Goal: Task Accomplishment & Management: Manage account settings

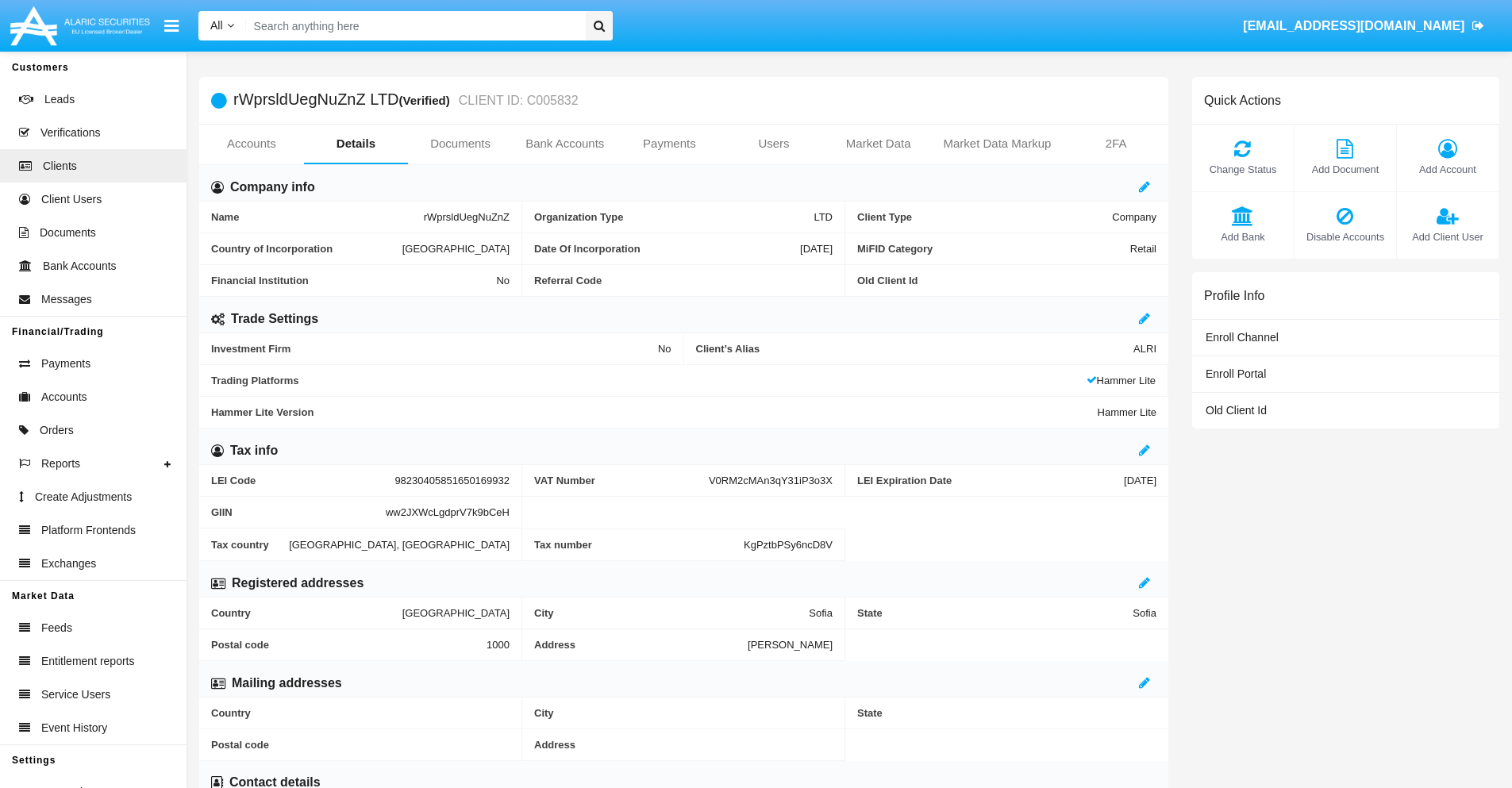
click at [1447, 169] on span "Add Account" at bounding box center [1447, 169] width 85 height 15
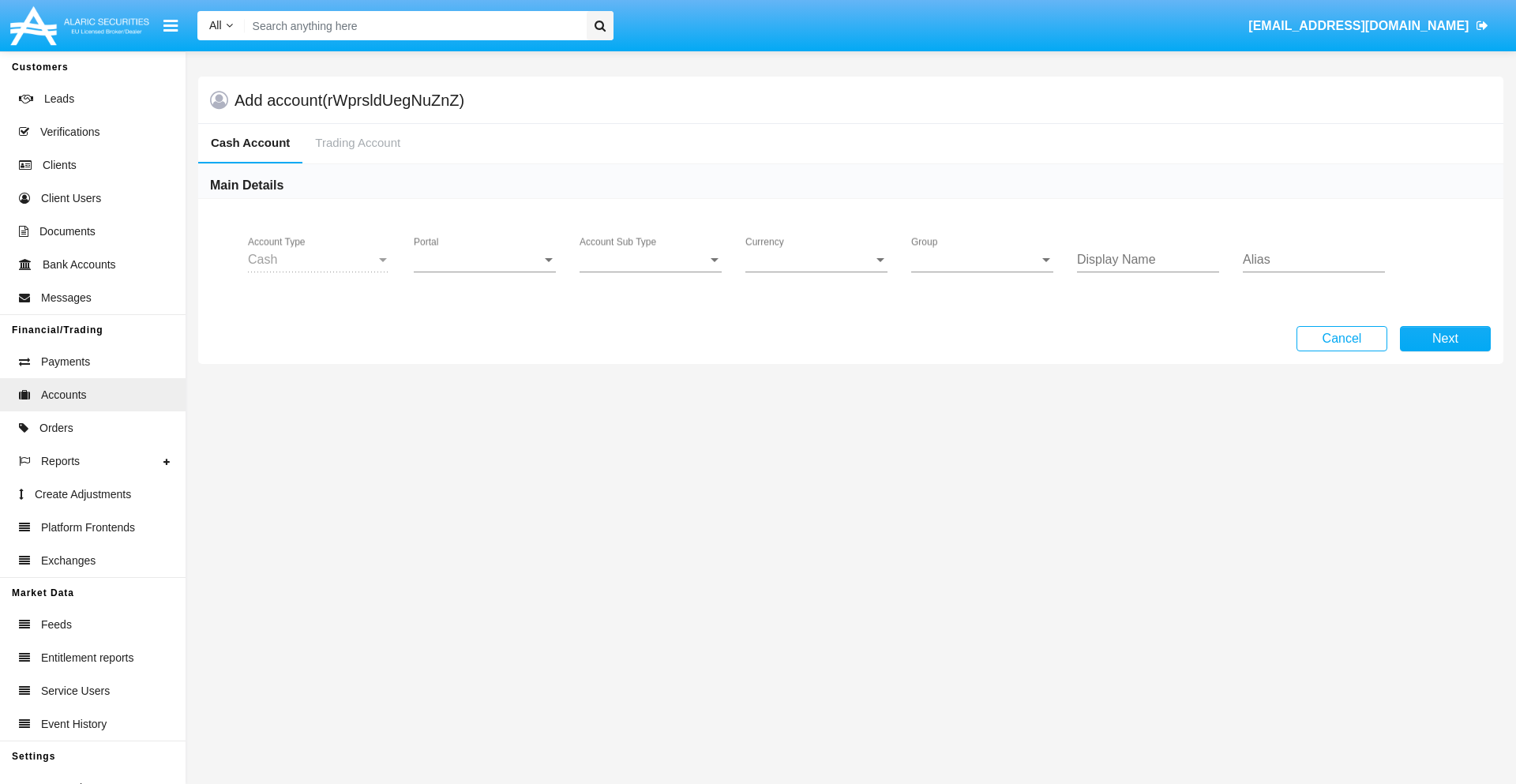
click at [485, 259] on span "Portal" at bounding box center [478, 259] width 128 height 14
click at [486, 385] on span "Alaric Pro" at bounding box center [486, 384] width 146 height 38
click at [651, 259] on span "Account Sub Type" at bounding box center [643, 259] width 128 height 14
click at [651, 271] on span "Trading Cash" at bounding box center [650, 271] width 142 height 38
click at [982, 259] on span "Group" at bounding box center [975, 259] width 128 height 14
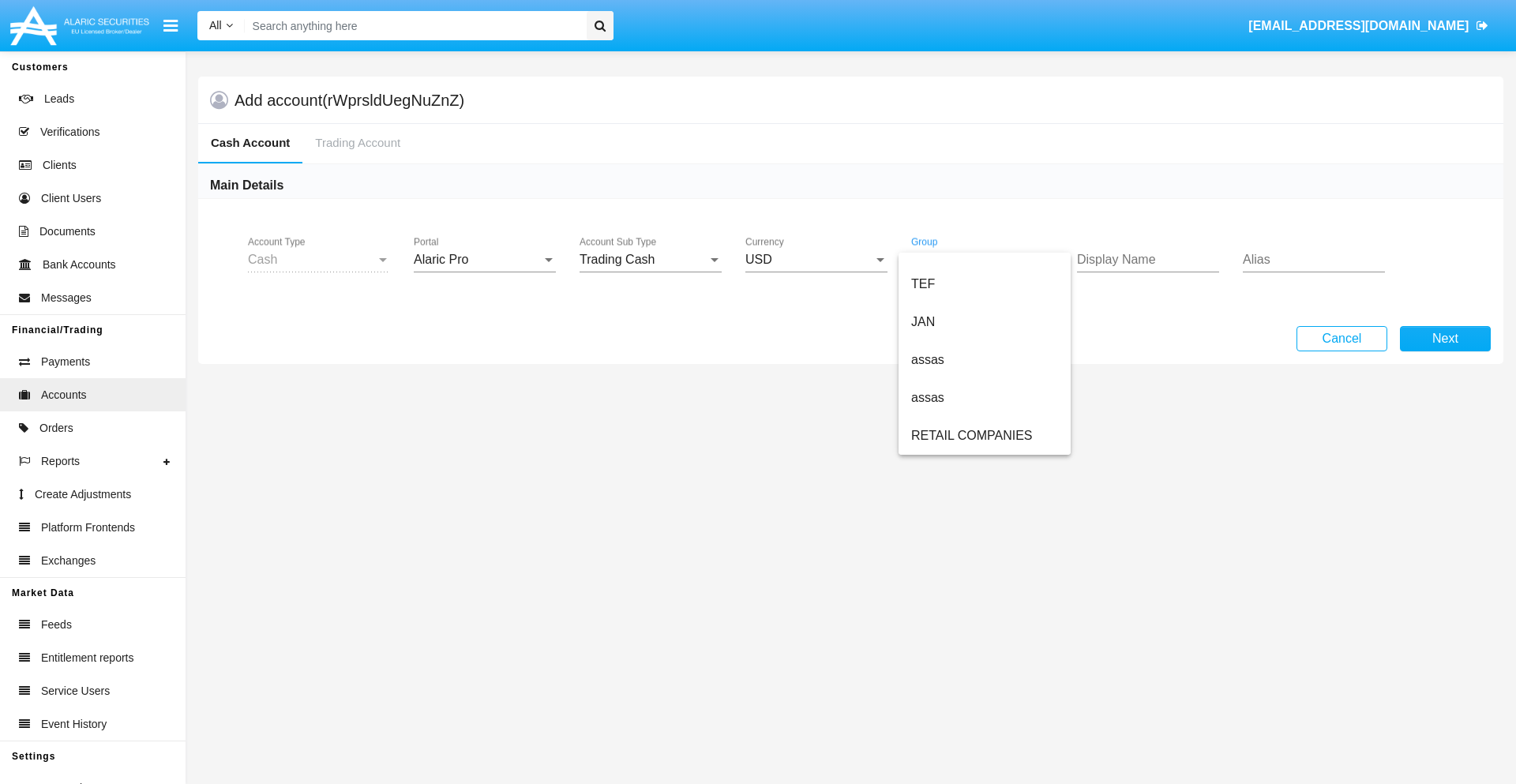
scroll to position [366, 0]
click at [984, 436] on span "ALARIC test" at bounding box center [984, 435] width 147 height 38
type input "green"
type input "plum"
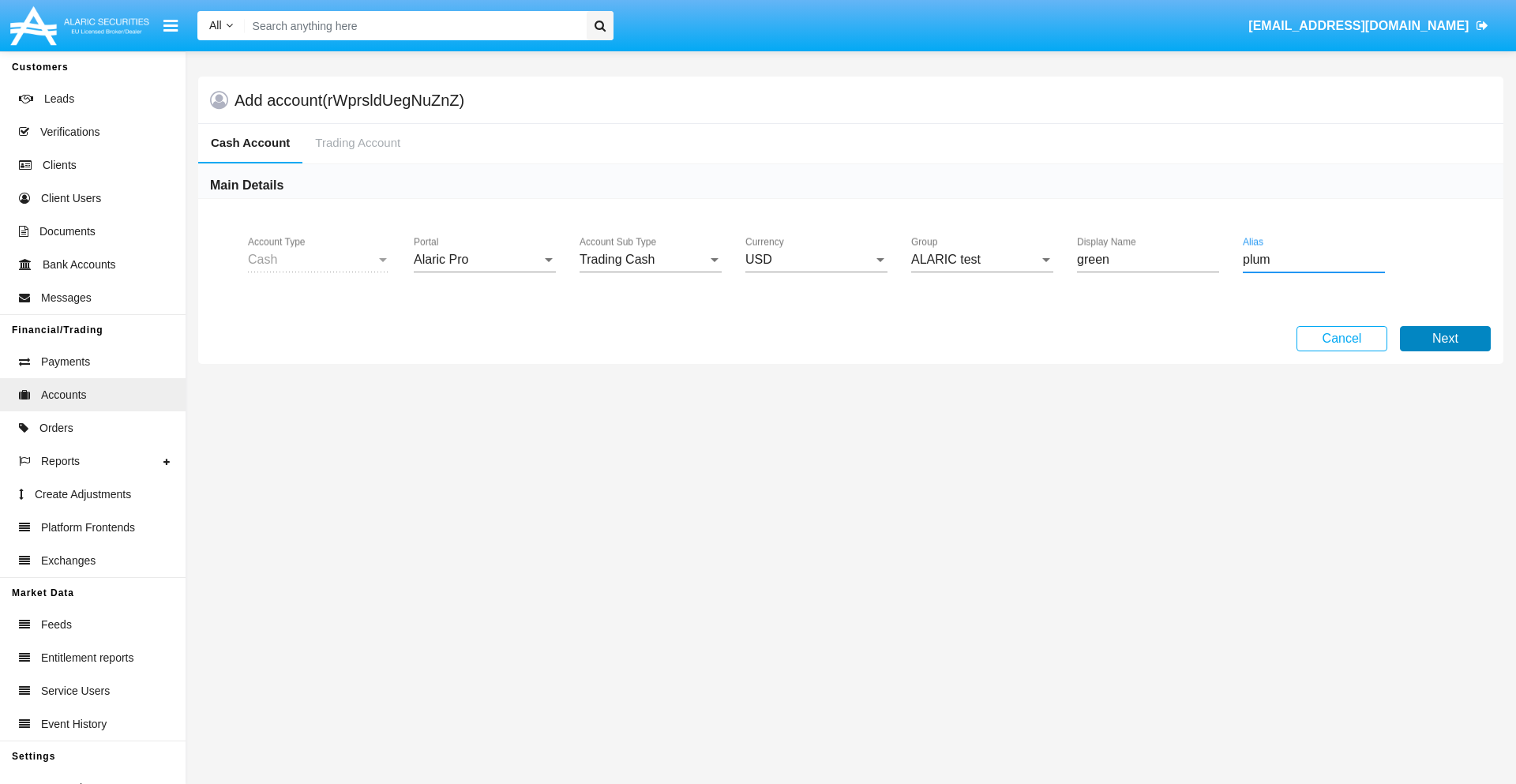
click at [1445, 339] on button "Next" at bounding box center [1445, 339] width 91 height 26
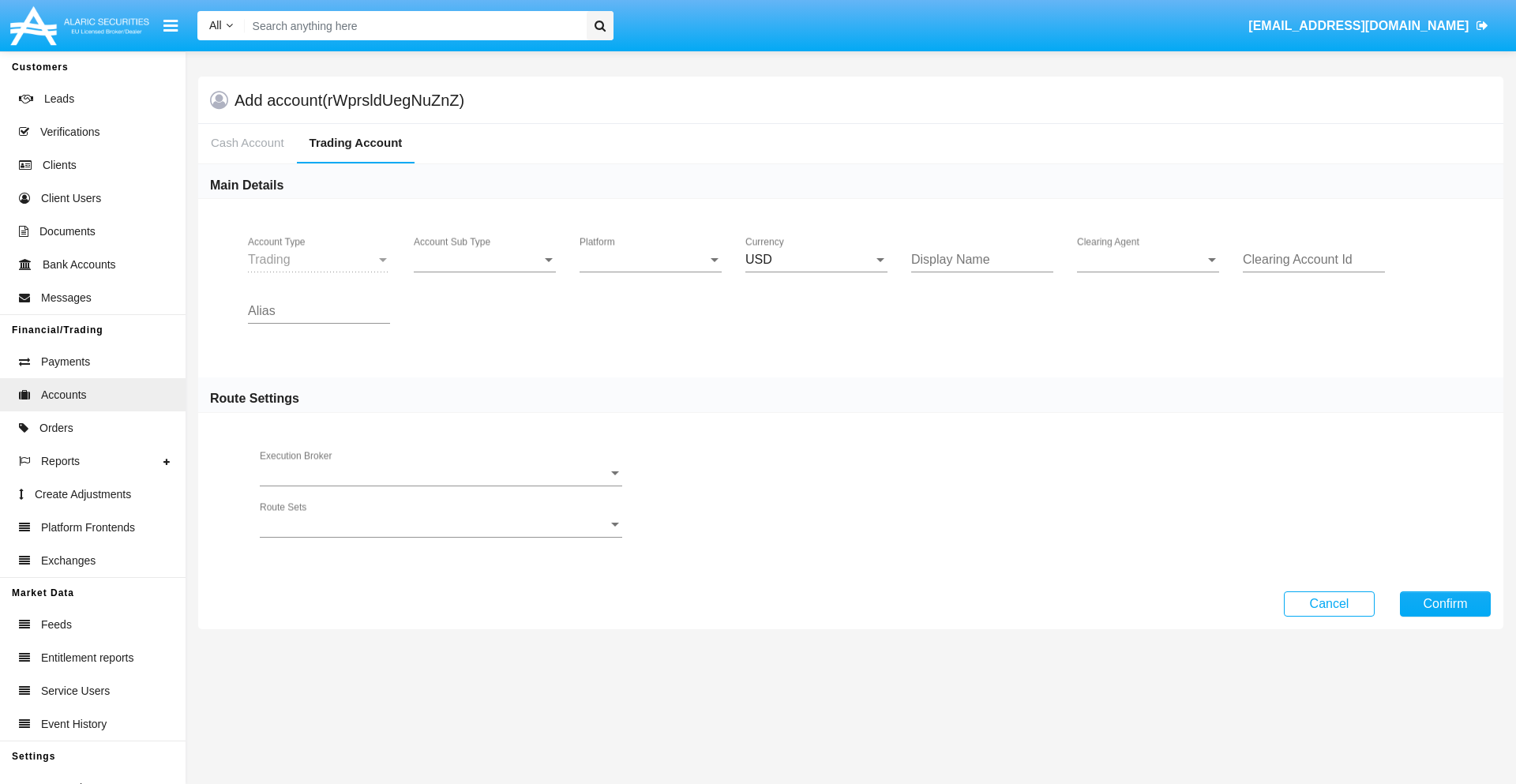
click at [485, 259] on span "Account Sub Type" at bounding box center [478, 259] width 128 height 14
click at [485, 271] on span "Trading" at bounding box center [484, 271] width 142 height 38
click at [651, 259] on span "Platform" at bounding box center [643, 259] width 128 height 14
click at [651, 271] on span "Hammer Lite" at bounding box center [650, 271] width 142 height 38
click at [1148, 259] on span "Clearing Agent" at bounding box center [1141, 259] width 128 height 14
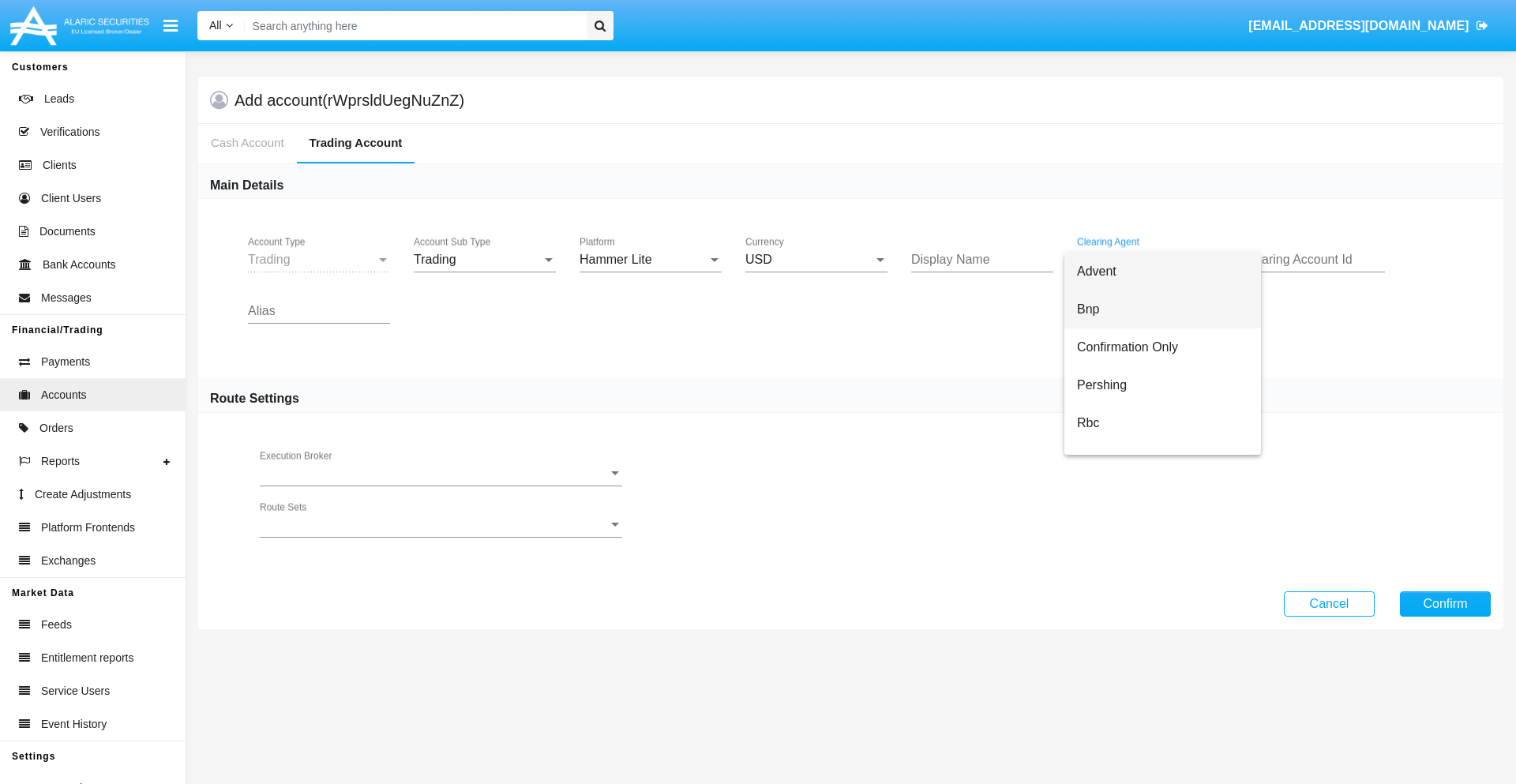
click at [1163, 309] on span "Bnp" at bounding box center [1163, 309] width 171 height 38
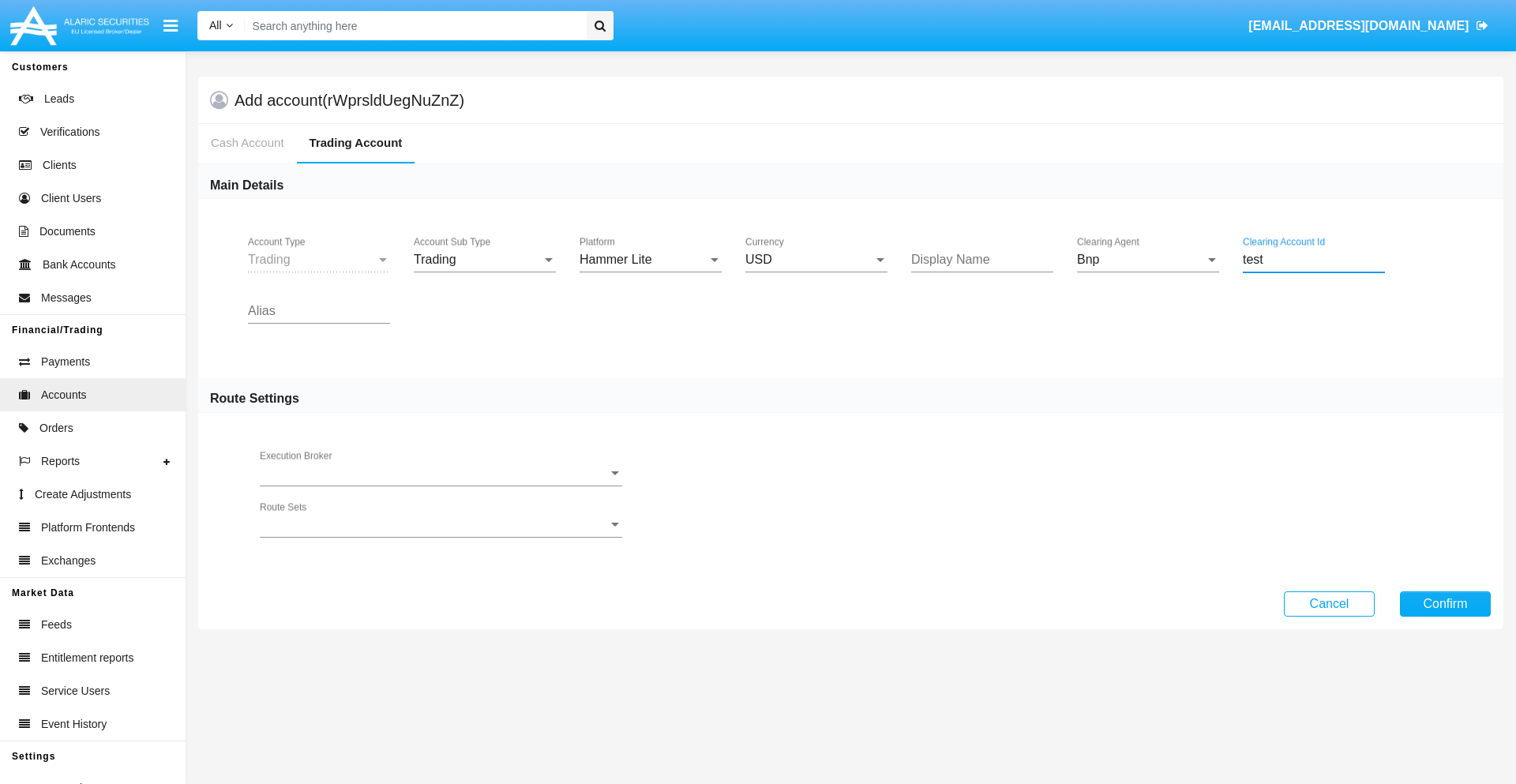
type input "test"
type input "teal"
type input "white"
click at [1445, 603] on button "Confirm" at bounding box center [1445, 604] width 91 height 26
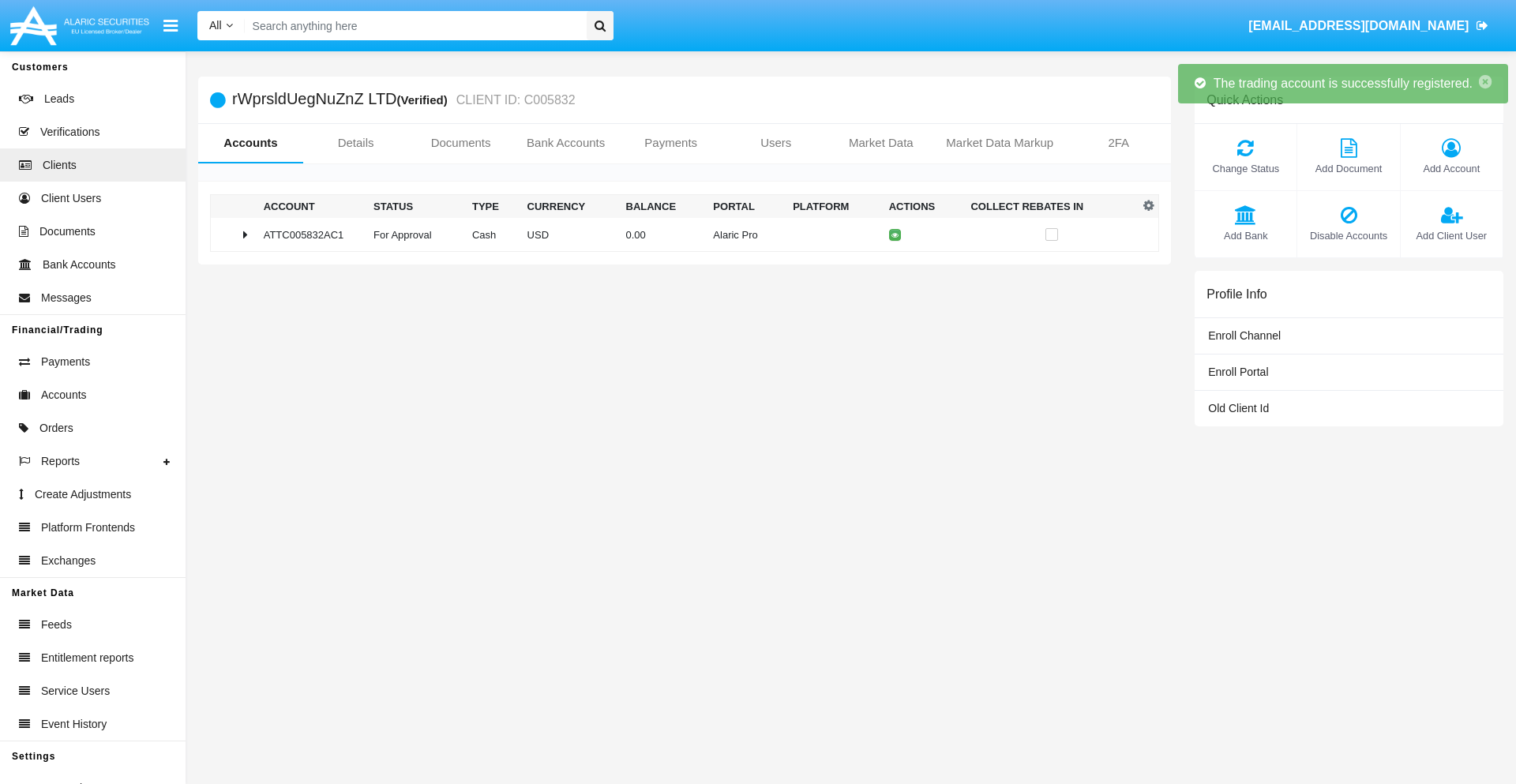
click at [679, 235] on td "0.00" at bounding box center [663, 235] width 87 height 34
click at [896, 235] on icon at bounding box center [899, 235] width 7 height 7
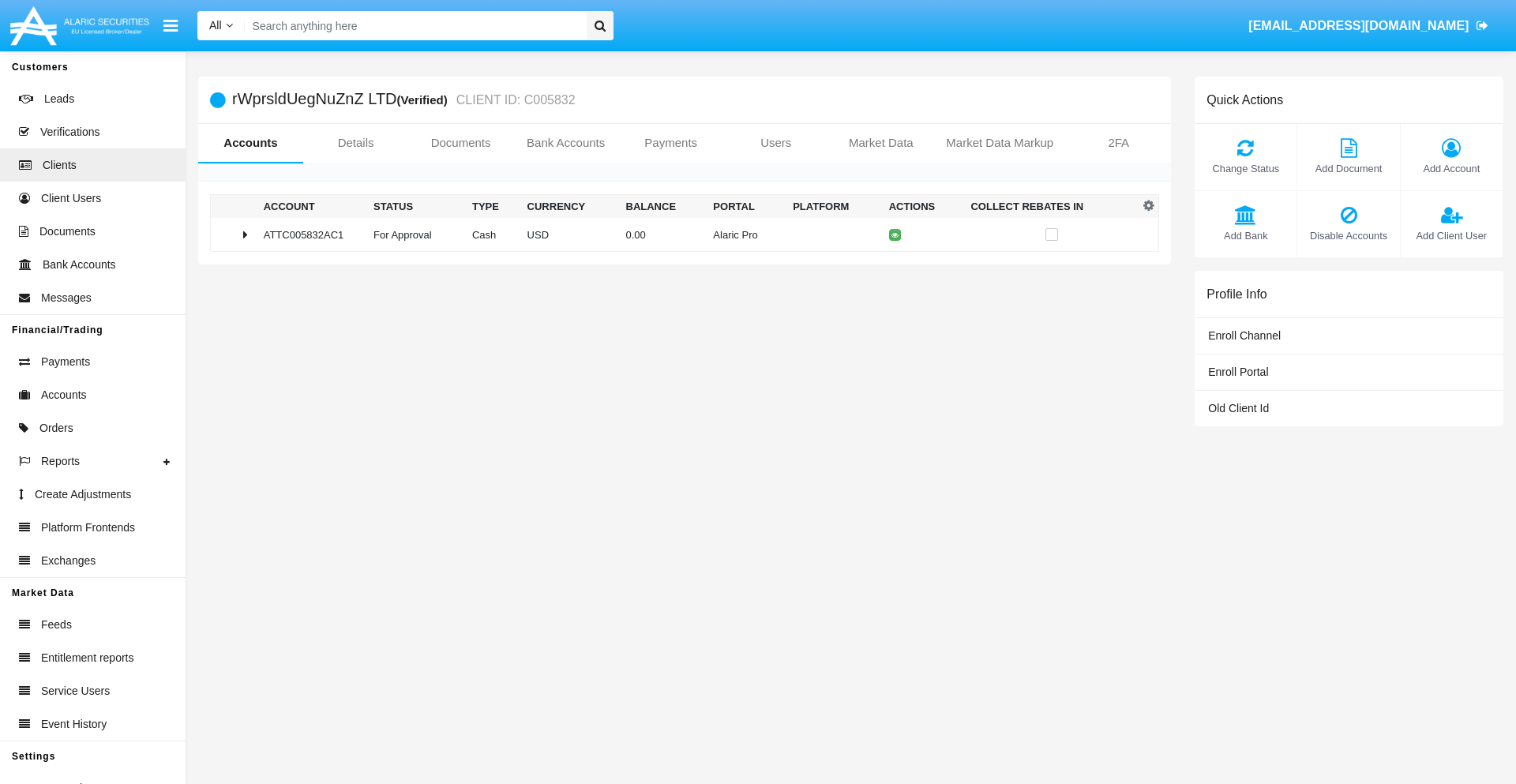
click at [679, 235] on td "0.00" at bounding box center [663, 235] width 87 height 34
click at [896, 267] on icon at bounding box center [899, 267] width 7 height 7
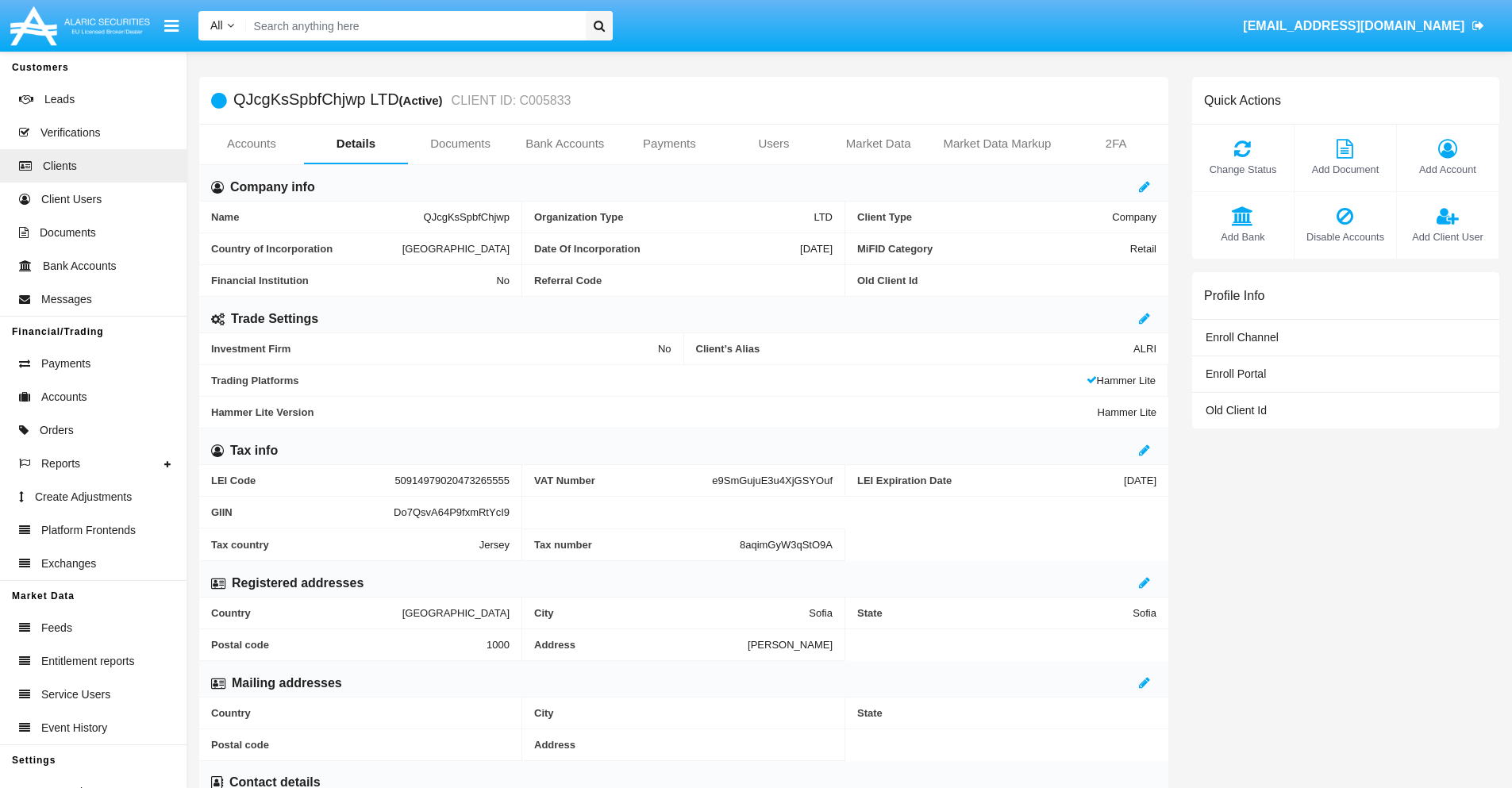
click at [250, 143] on link "Accounts" at bounding box center [251, 143] width 105 height 38
click at [1447, 169] on span "Add Account" at bounding box center [1447, 169] width 85 height 15
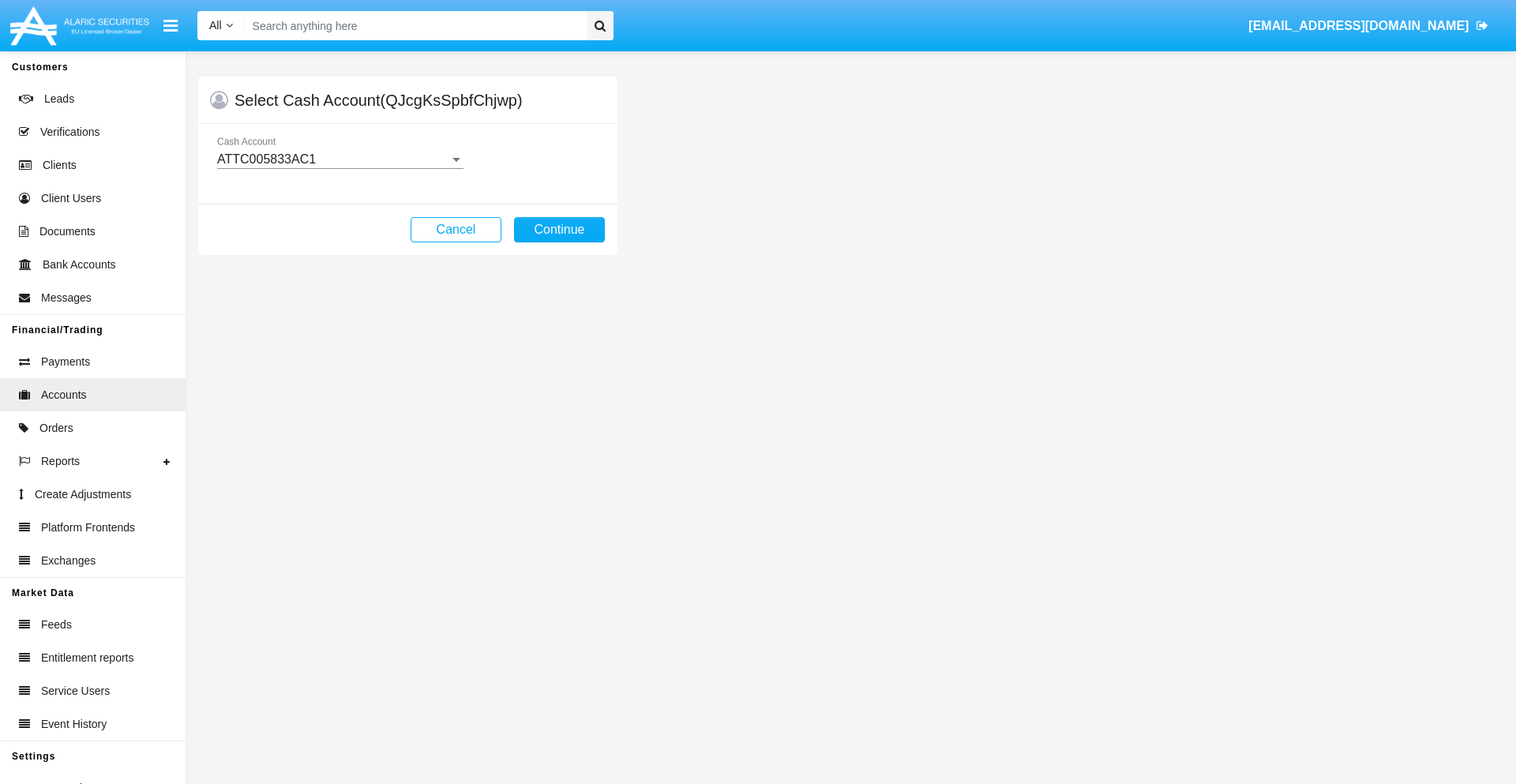
click at [340, 159] on div "ATTC005833AC1" at bounding box center [333, 159] width 232 height 14
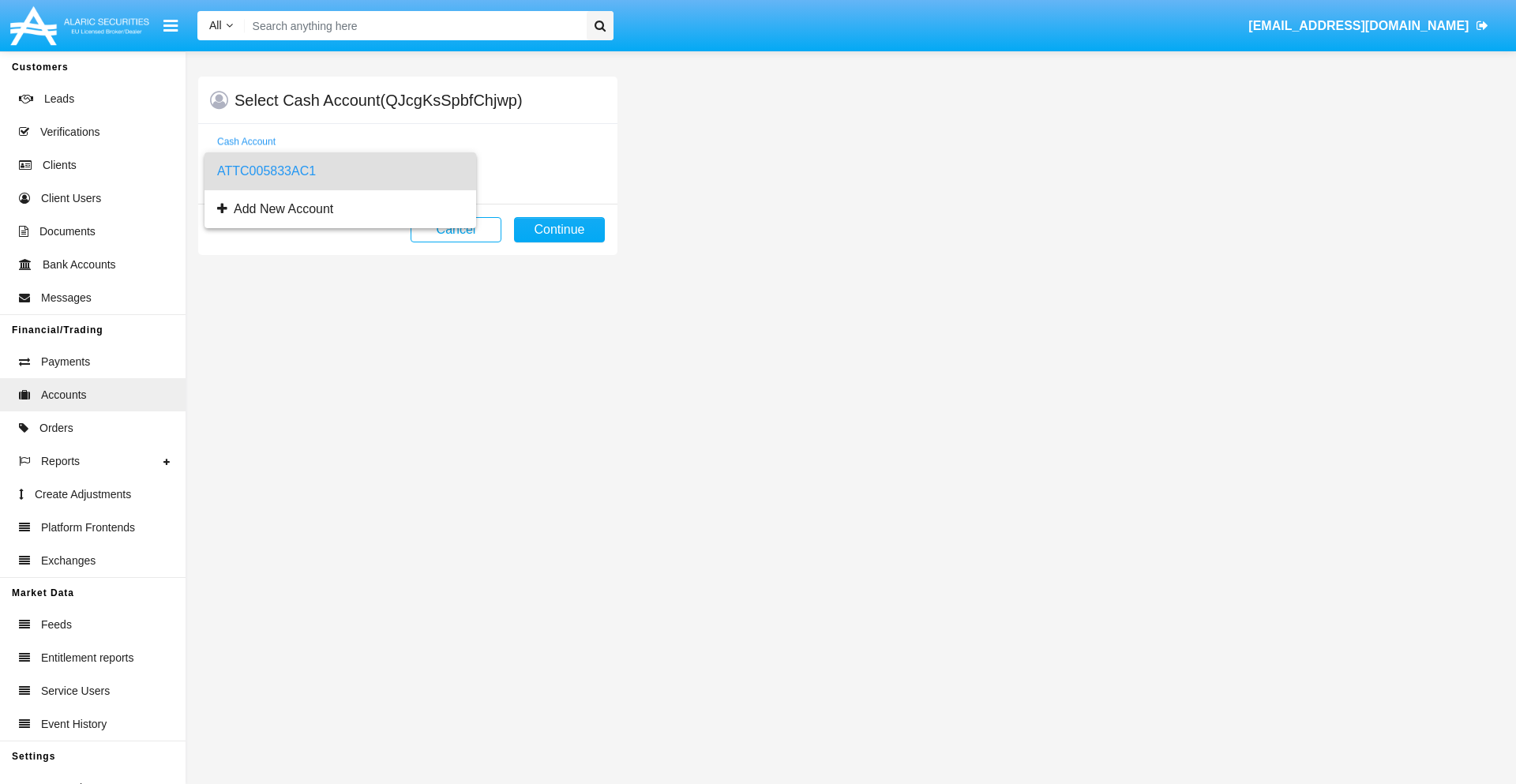
click at [340, 171] on span "ATTC005833AC1" at bounding box center [341, 171] width 247 height 38
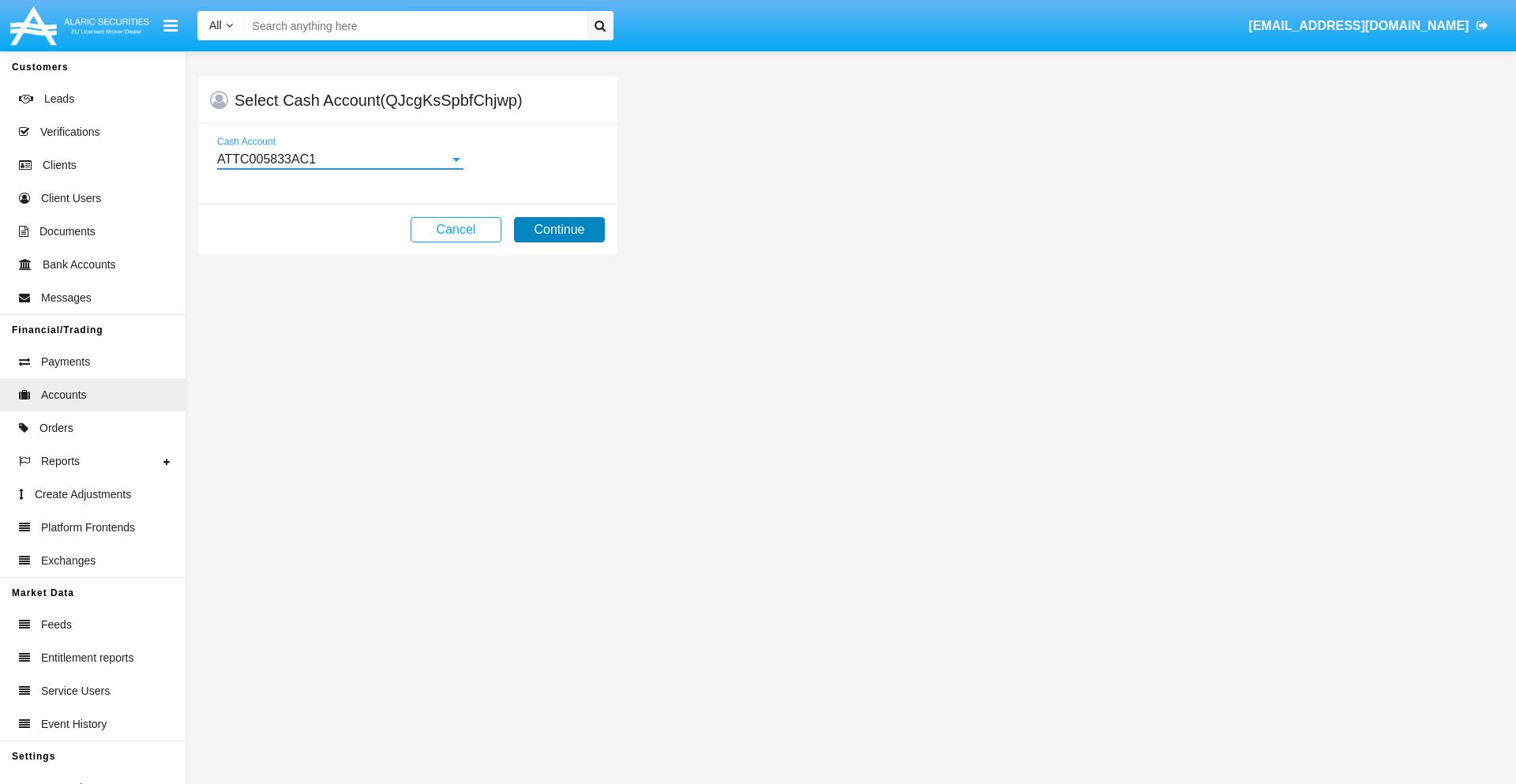
click at [559, 230] on button "Continue" at bounding box center [559, 230] width 91 height 26
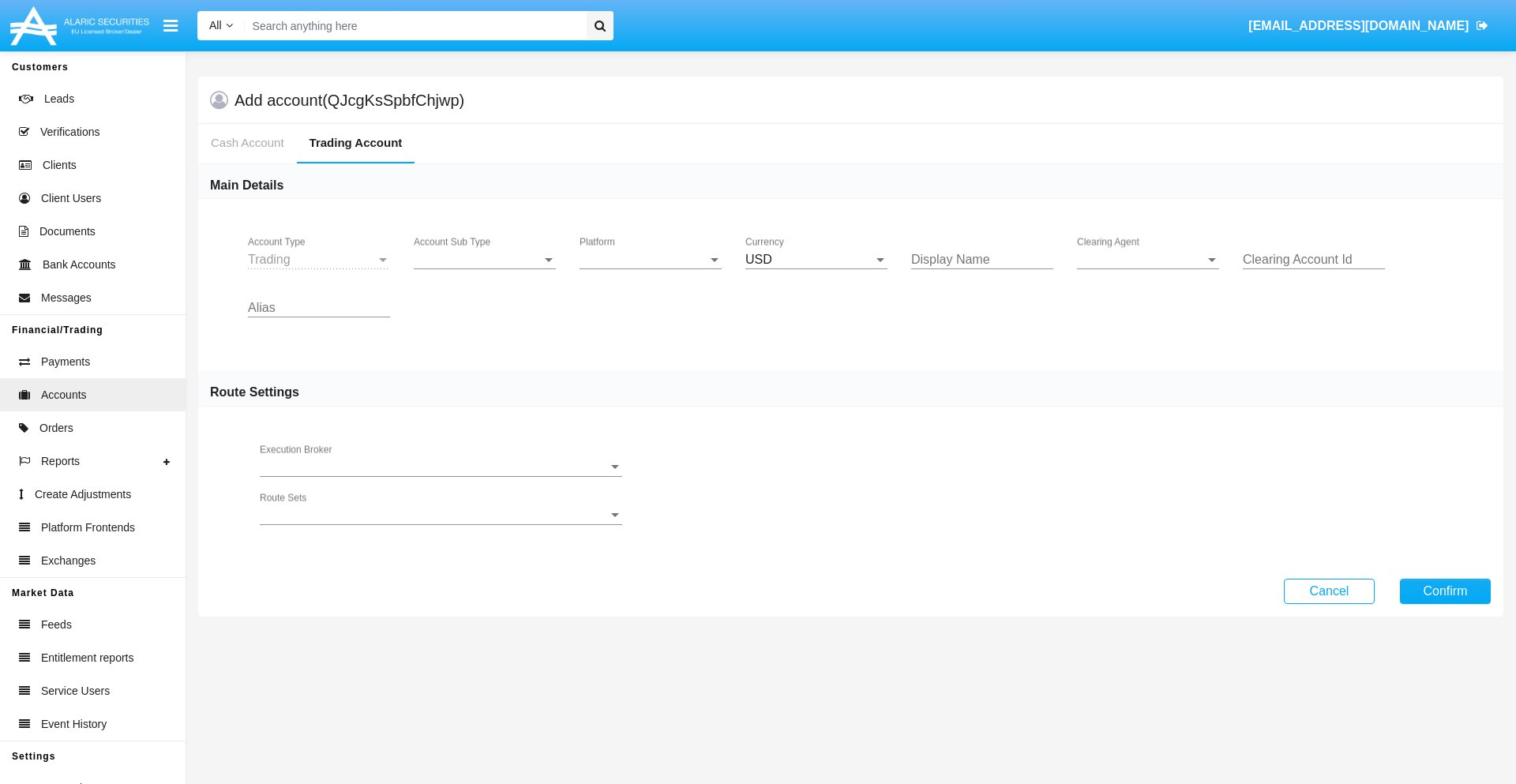
click at [485, 259] on span "Account Sub Type" at bounding box center [478, 259] width 128 height 14
click at [485, 271] on span "Trading" at bounding box center [484, 271] width 142 height 38
click at [651, 259] on span "Platform" at bounding box center [643, 259] width 128 height 14
click at [651, 271] on span "Hammer Lite" at bounding box center [650, 271] width 142 height 38
click at [1148, 259] on span "Clearing Agent" at bounding box center [1141, 259] width 128 height 14
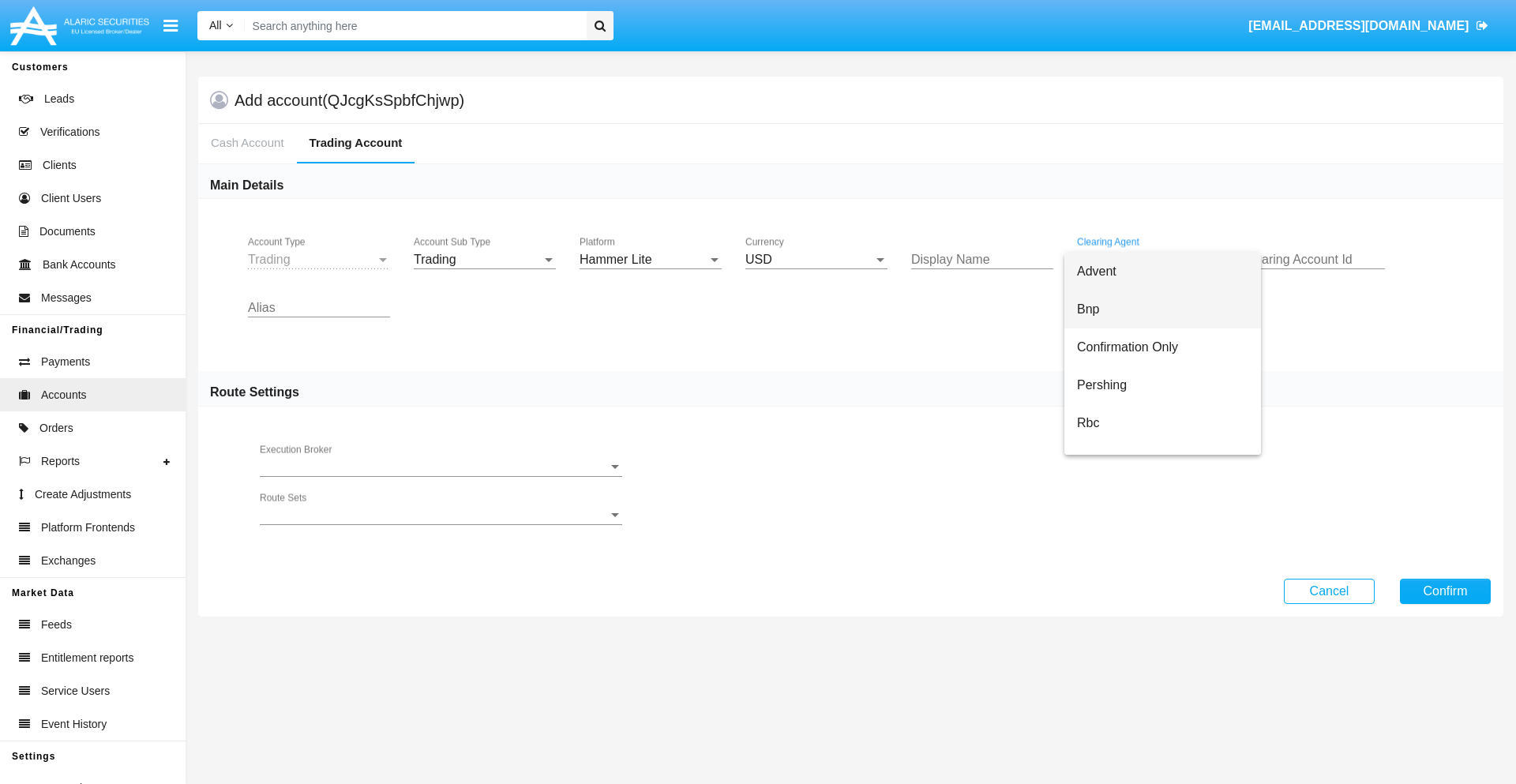
click at [1163, 309] on span "Bnp" at bounding box center [1163, 309] width 171 height 38
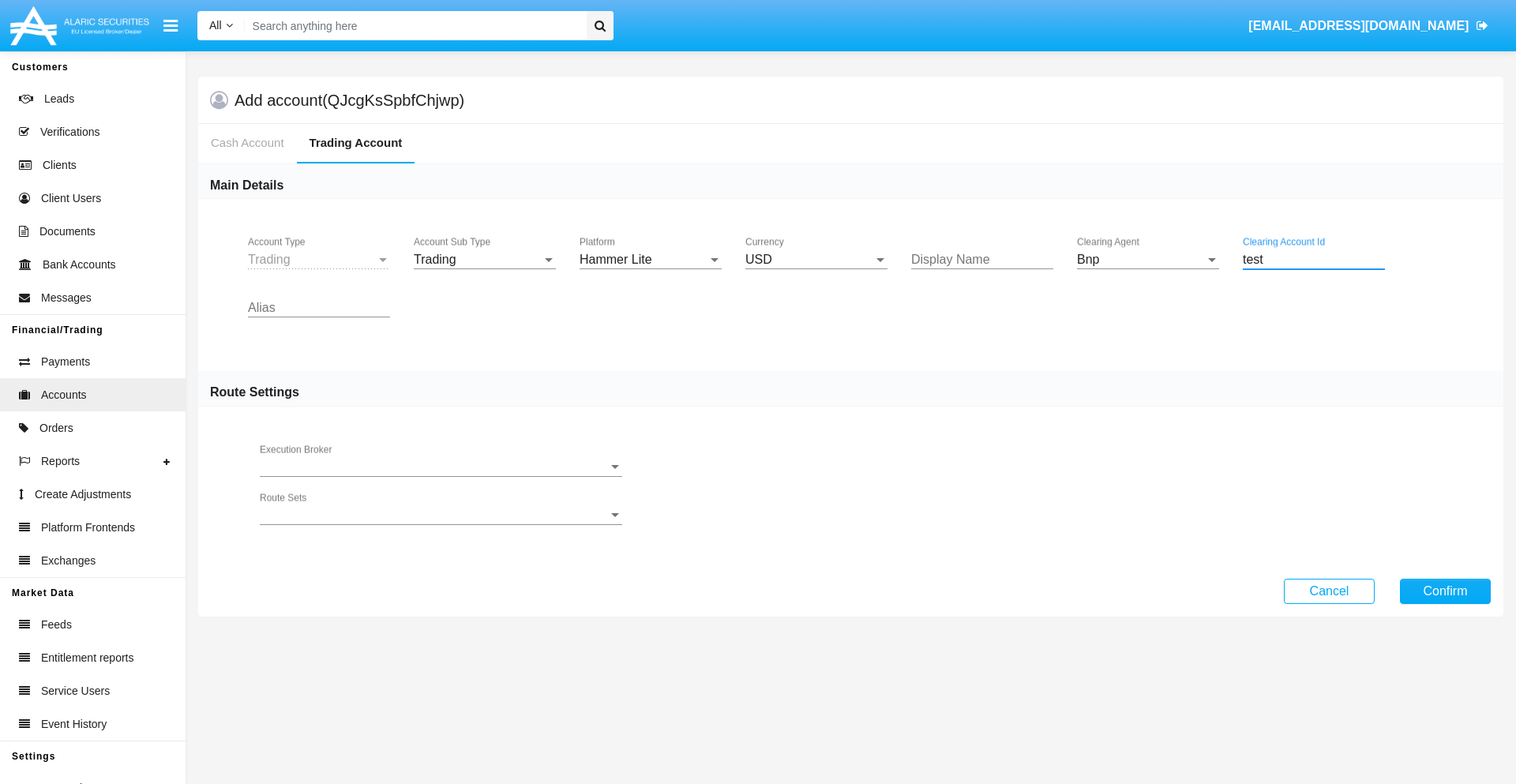
type input "test"
type input "violet"
click at [1445, 590] on button "Confirm" at bounding box center [1445, 591] width 91 height 26
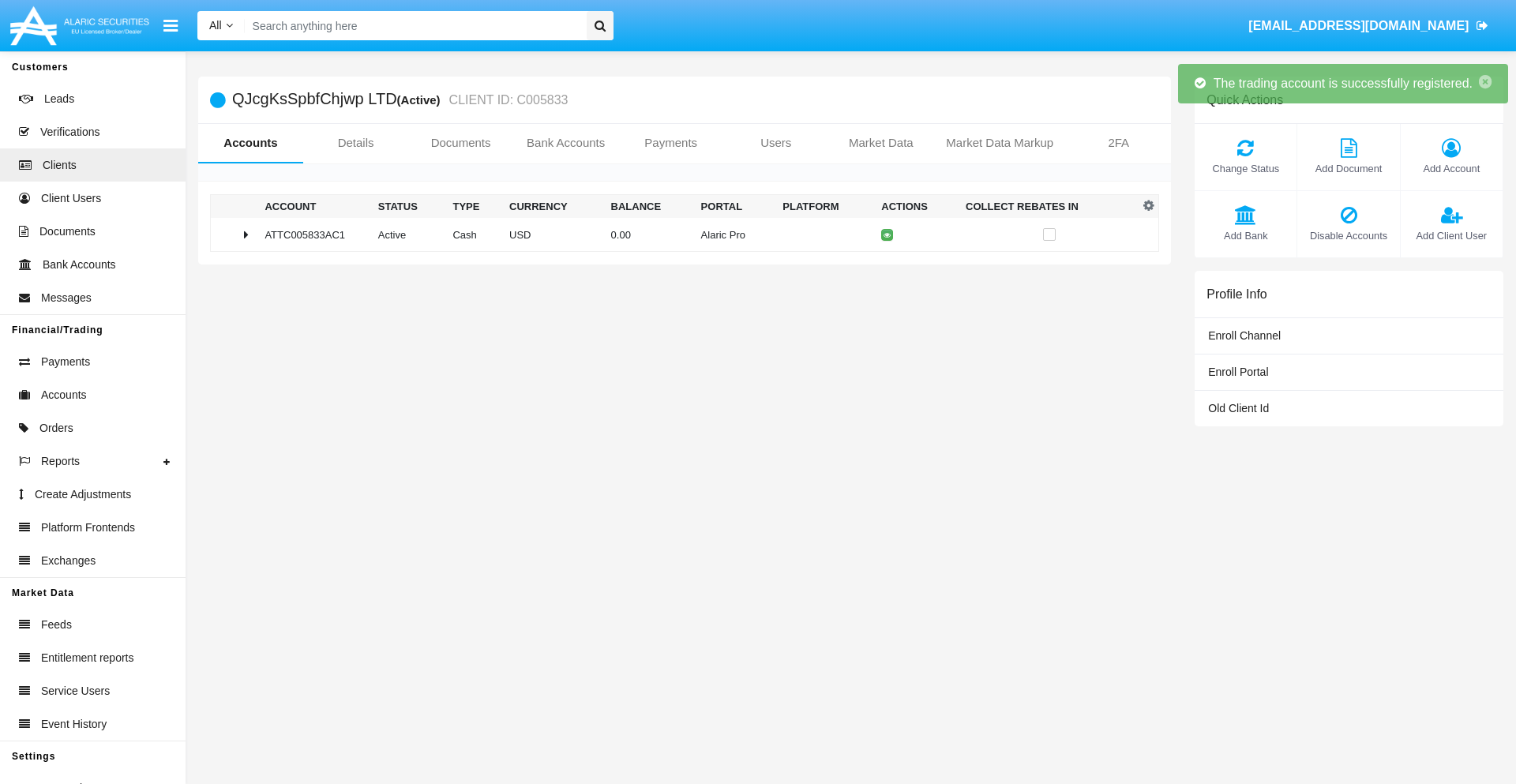
click at [679, 235] on td "0.00" at bounding box center [650, 235] width 90 height 34
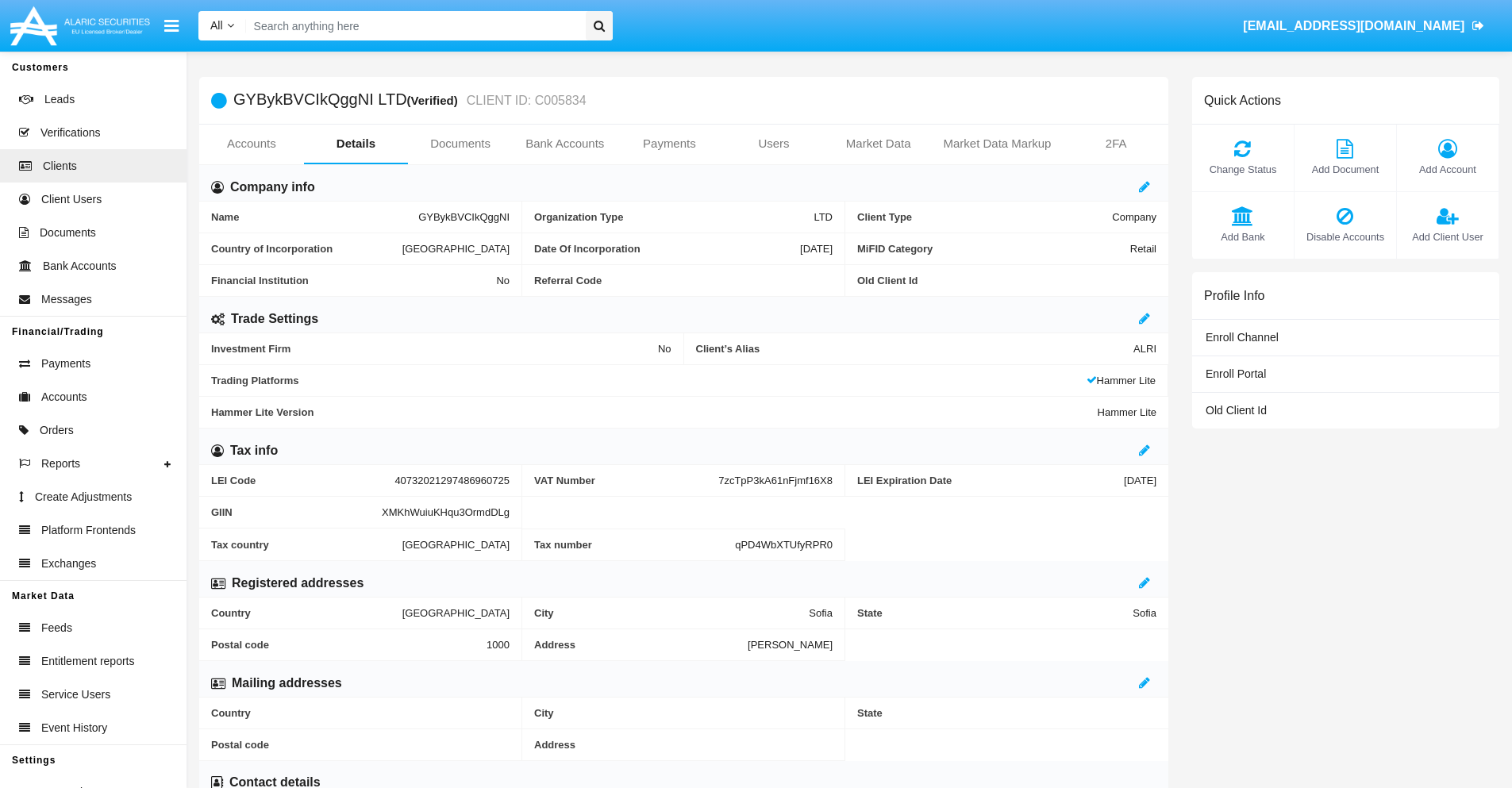
click at [250, 143] on link "Accounts" at bounding box center [251, 143] width 105 height 38
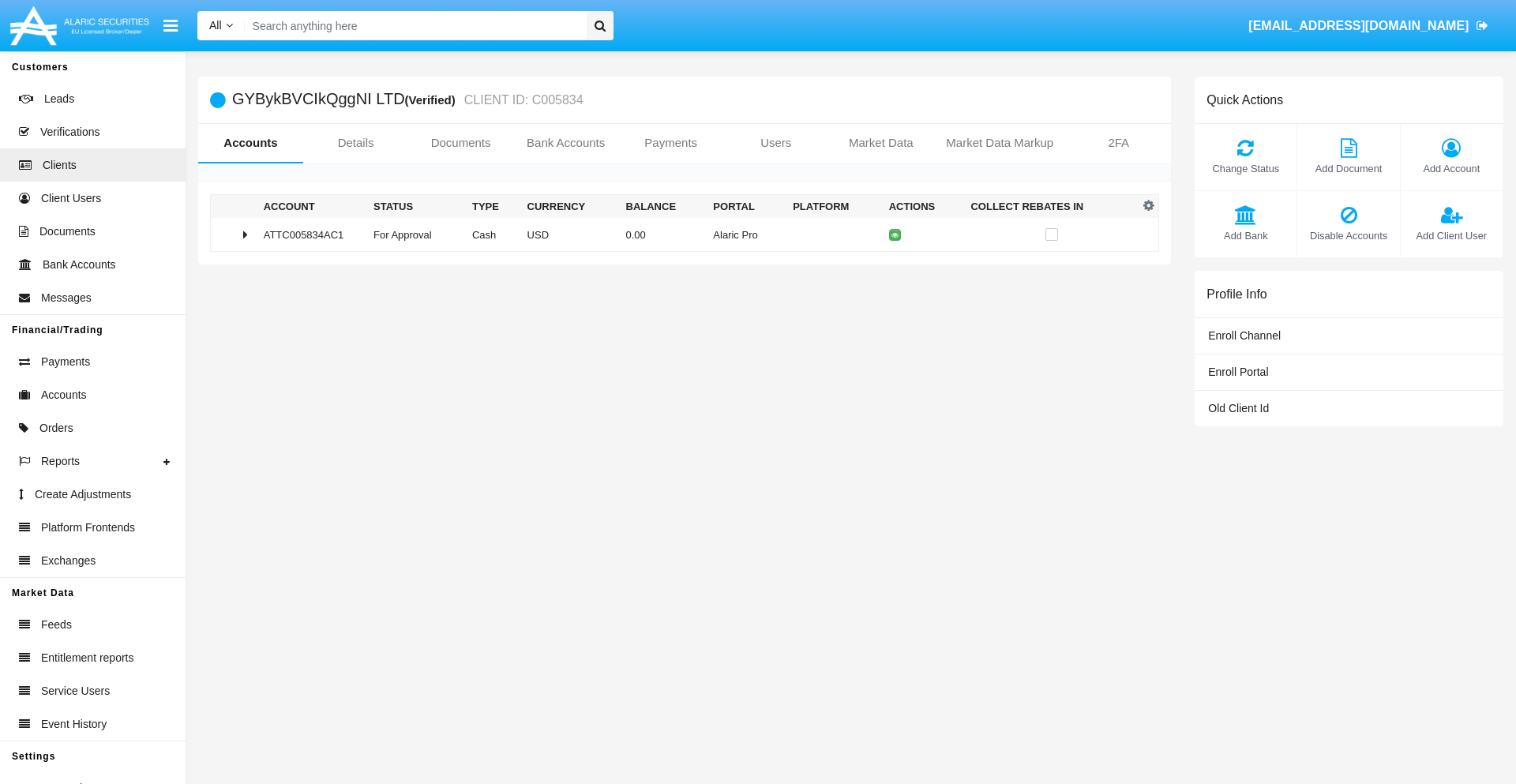
click at [1245, 168] on span "Change Status" at bounding box center [1245, 168] width 86 height 15
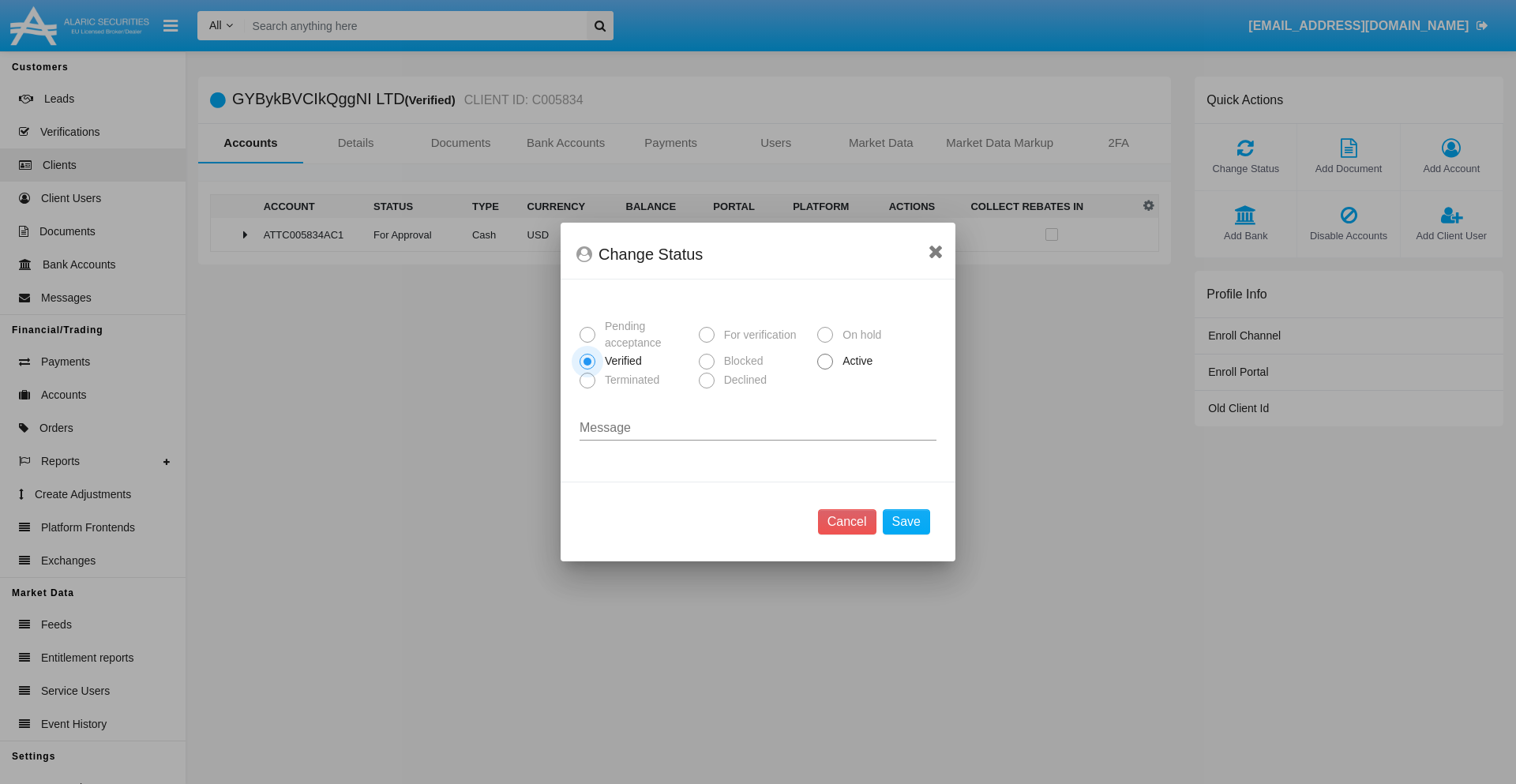
click at [854, 360] on span "Active" at bounding box center [855, 361] width 43 height 17
click at [825, 369] on input "Active" at bounding box center [825, 369] width 1 height 1
radio input "true"
click at [905, 521] on button "Save" at bounding box center [906, 522] width 47 height 26
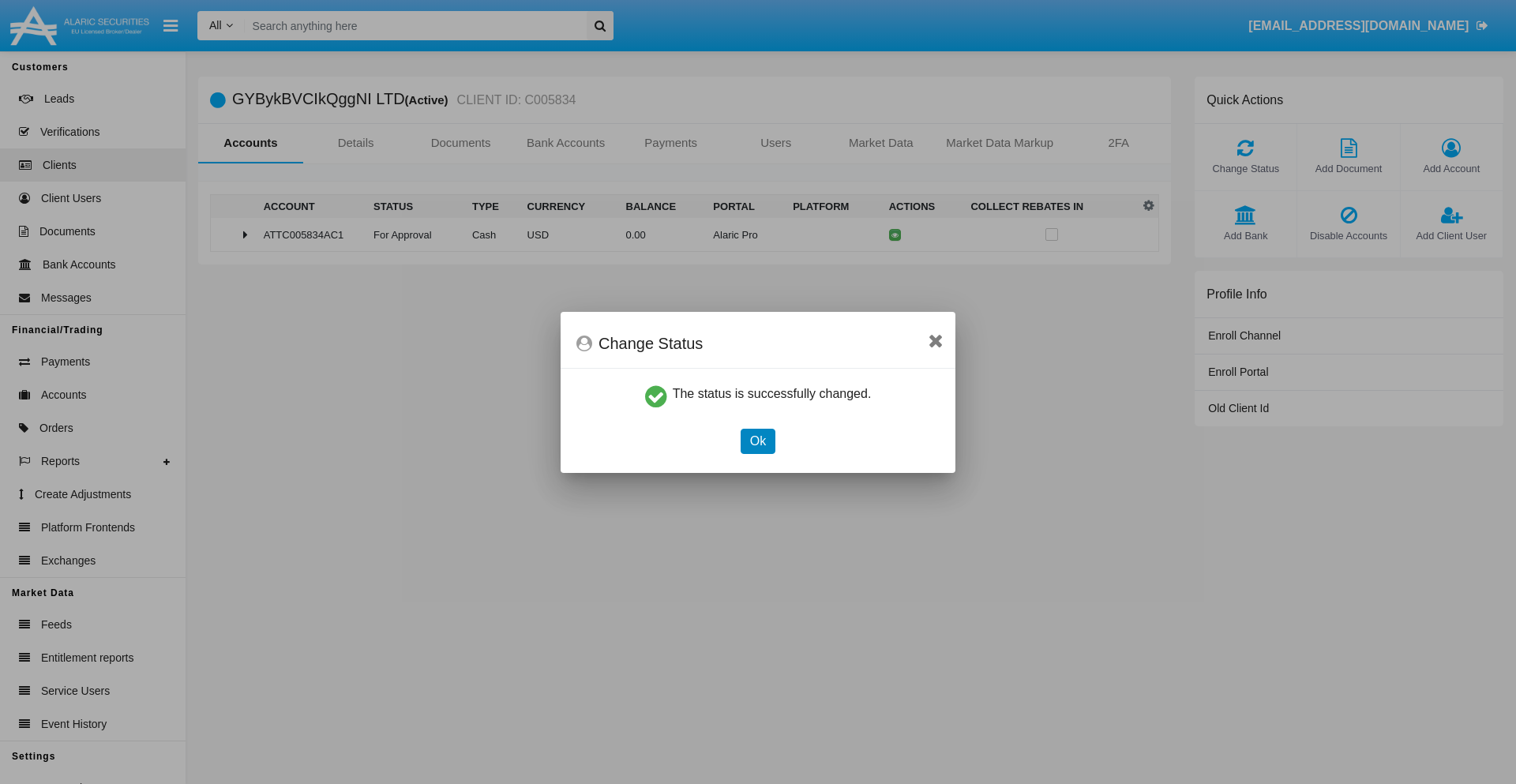
click at [757, 440] on button "Ok" at bounding box center [757, 441] width 34 height 26
